Goal: Find specific page/section: Find specific page/section

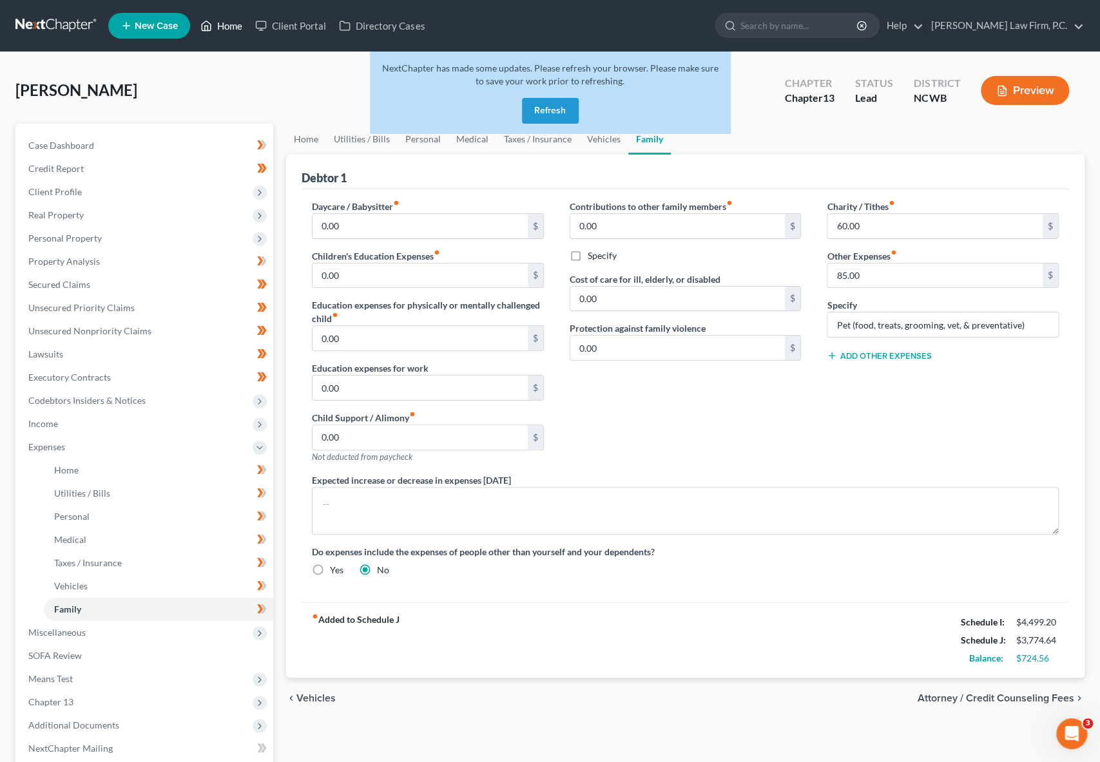
drag, startPoint x: 227, startPoint y: 23, endPoint x: 243, endPoint y: 25, distance: 16.3
click at [227, 23] on link "Home" at bounding box center [221, 25] width 55 height 23
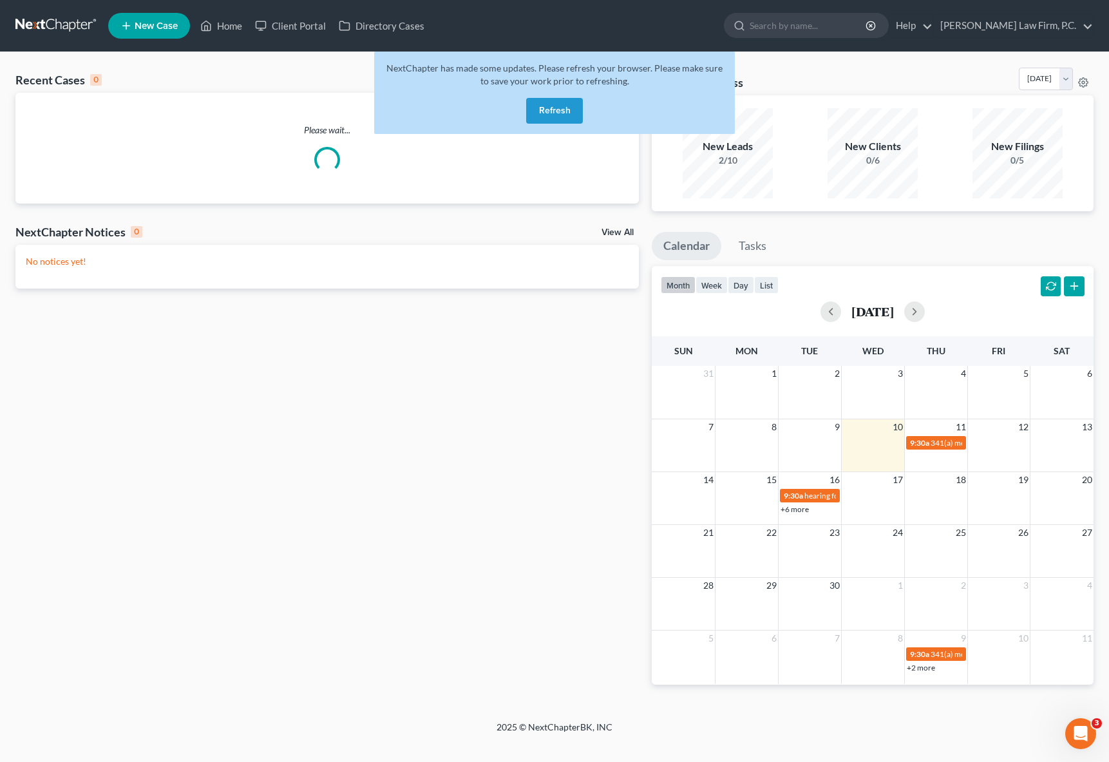
click at [553, 106] on button "Refresh" at bounding box center [554, 111] width 57 height 26
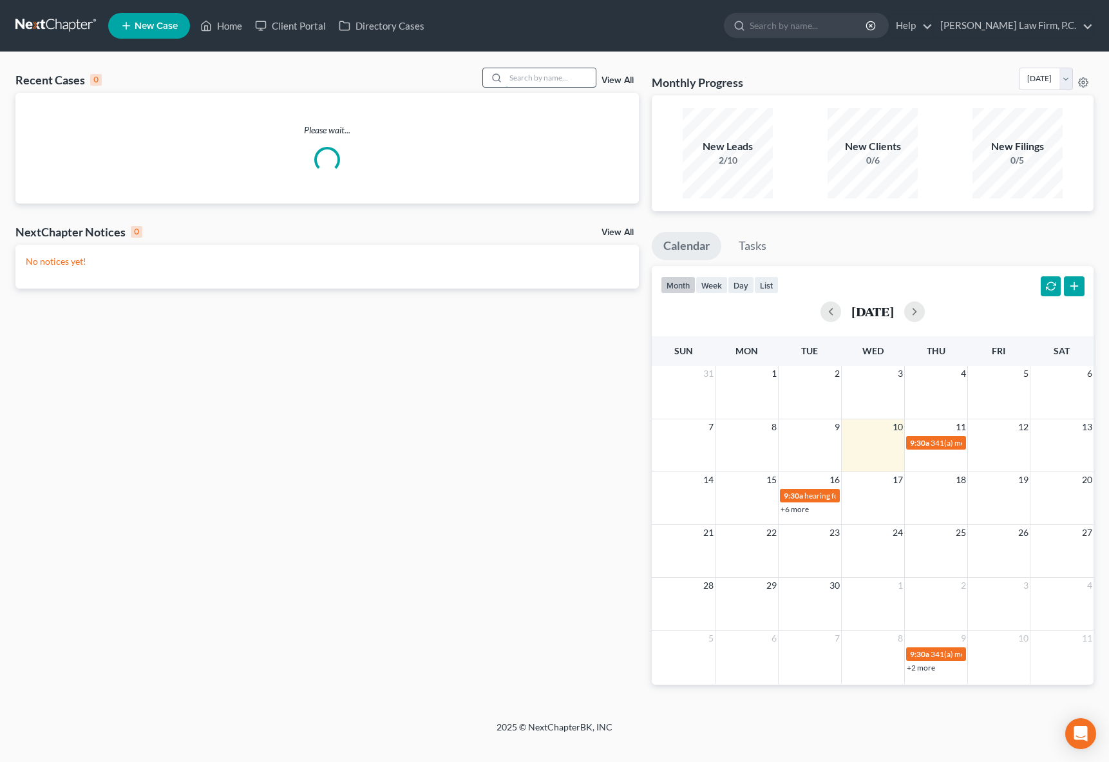
click at [537, 77] on input "search" at bounding box center [551, 77] width 90 height 19
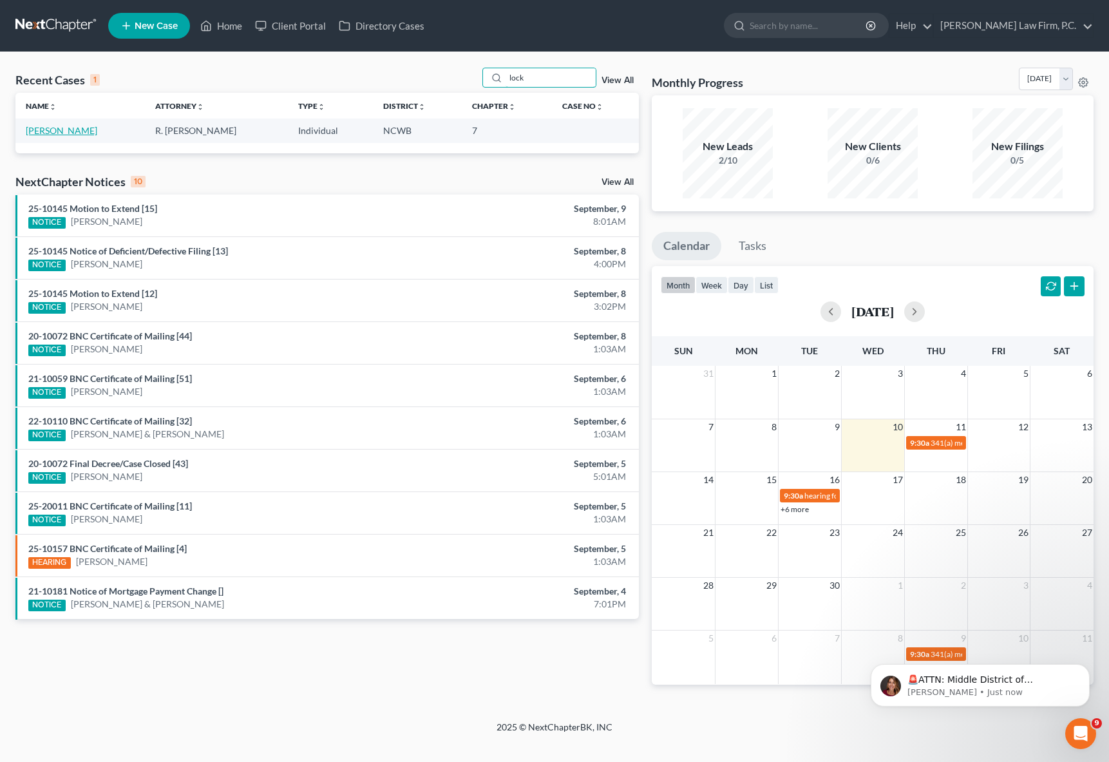
type input "lock"
click at [50, 135] on link "[PERSON_NAME]" at bounding box center [61, 130] width 71 height 11
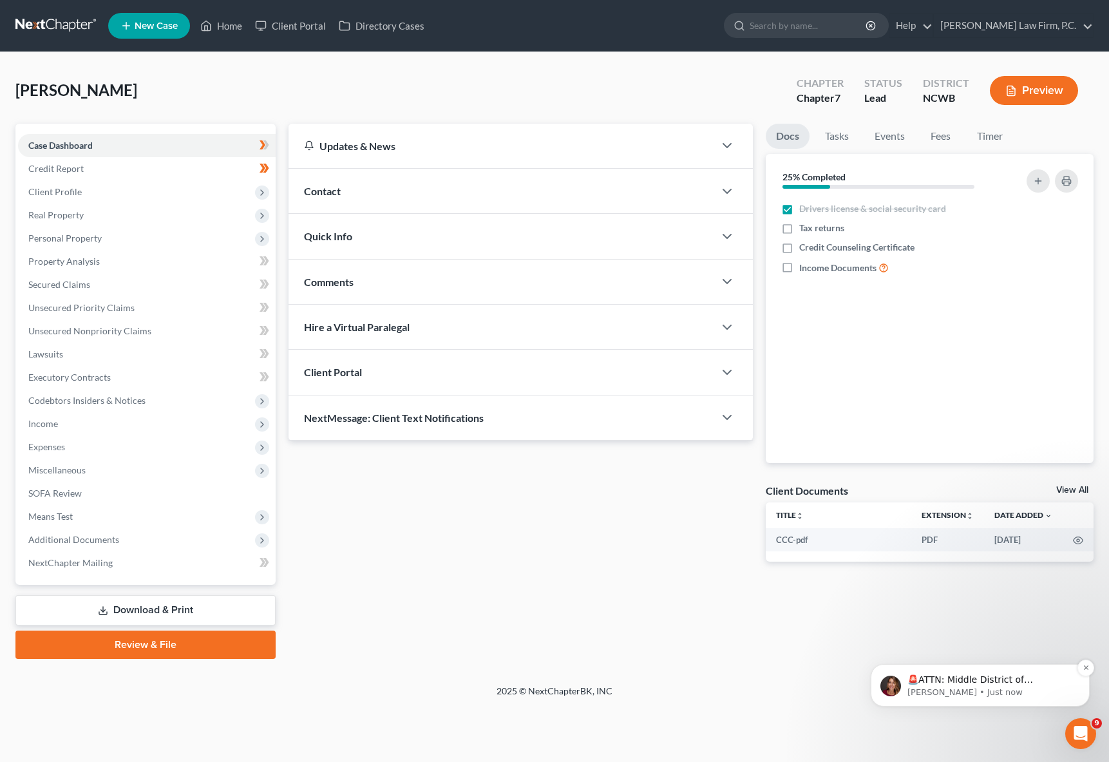
click at [1000, 683] on p "🚨ATTN: Middle District of [US_STATE] The court has added a new Credit Counselin…" at bounding box center [991, 680] width 166 height 13
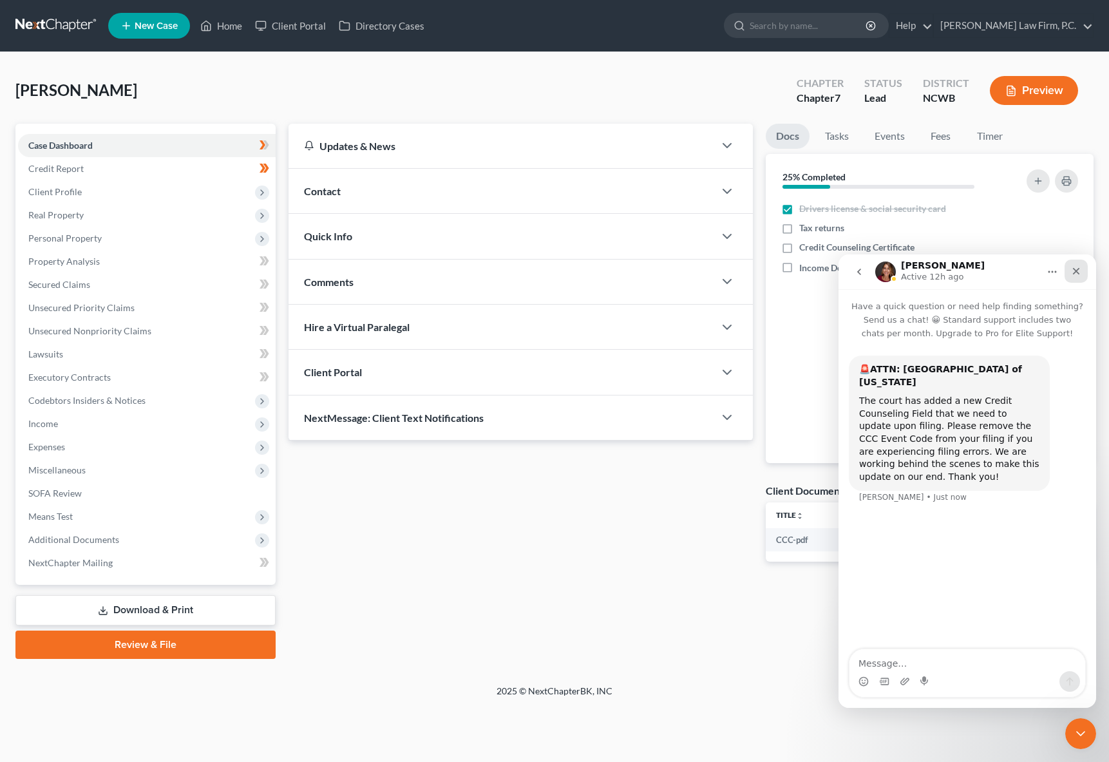
click at [1077, 269] on icon "Close" at bounding box center [1076, 271] width 10 height 10
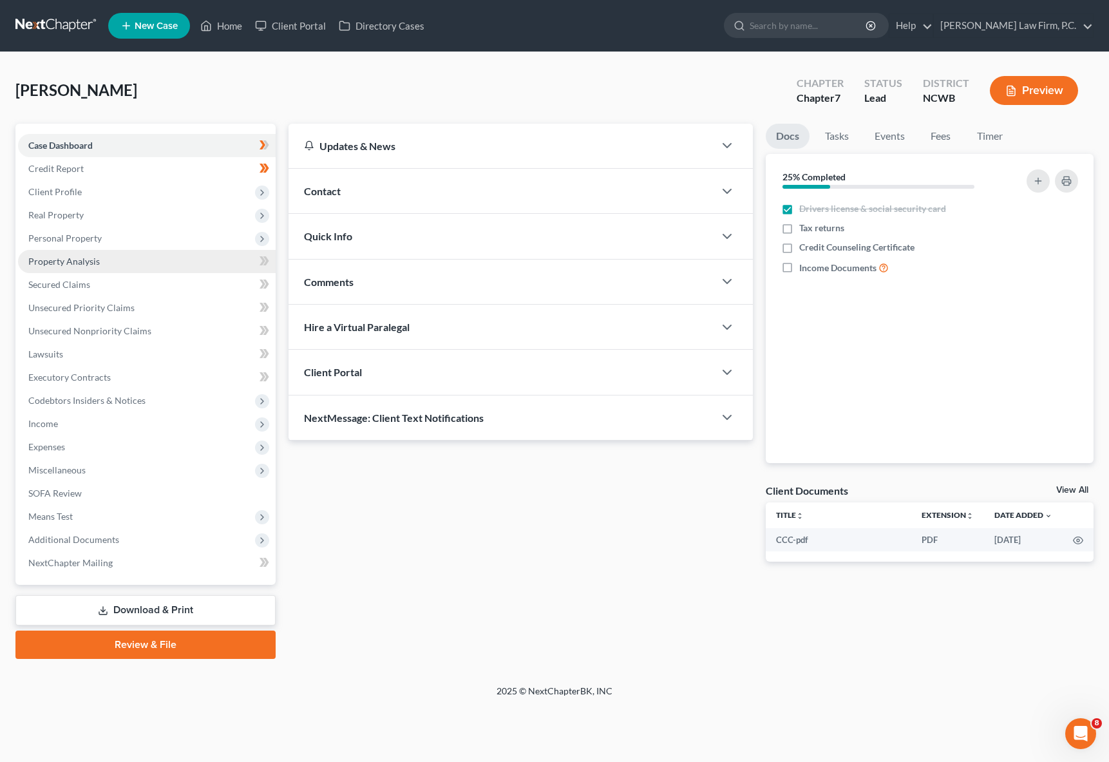
click at [59, 260] on span "Property Analysis" at bounding box center [63, 261] width 71 height 11
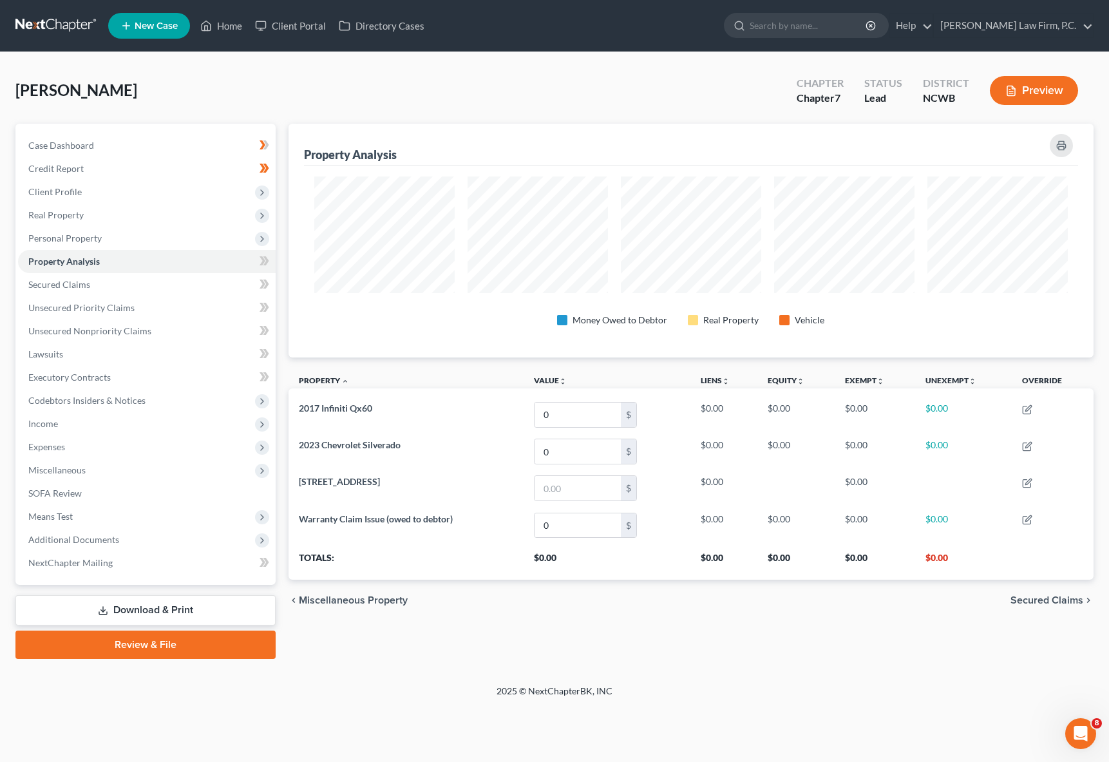
scroll to position [233, 805]
